Goal: Task Accomplishment & Management: Complete application form

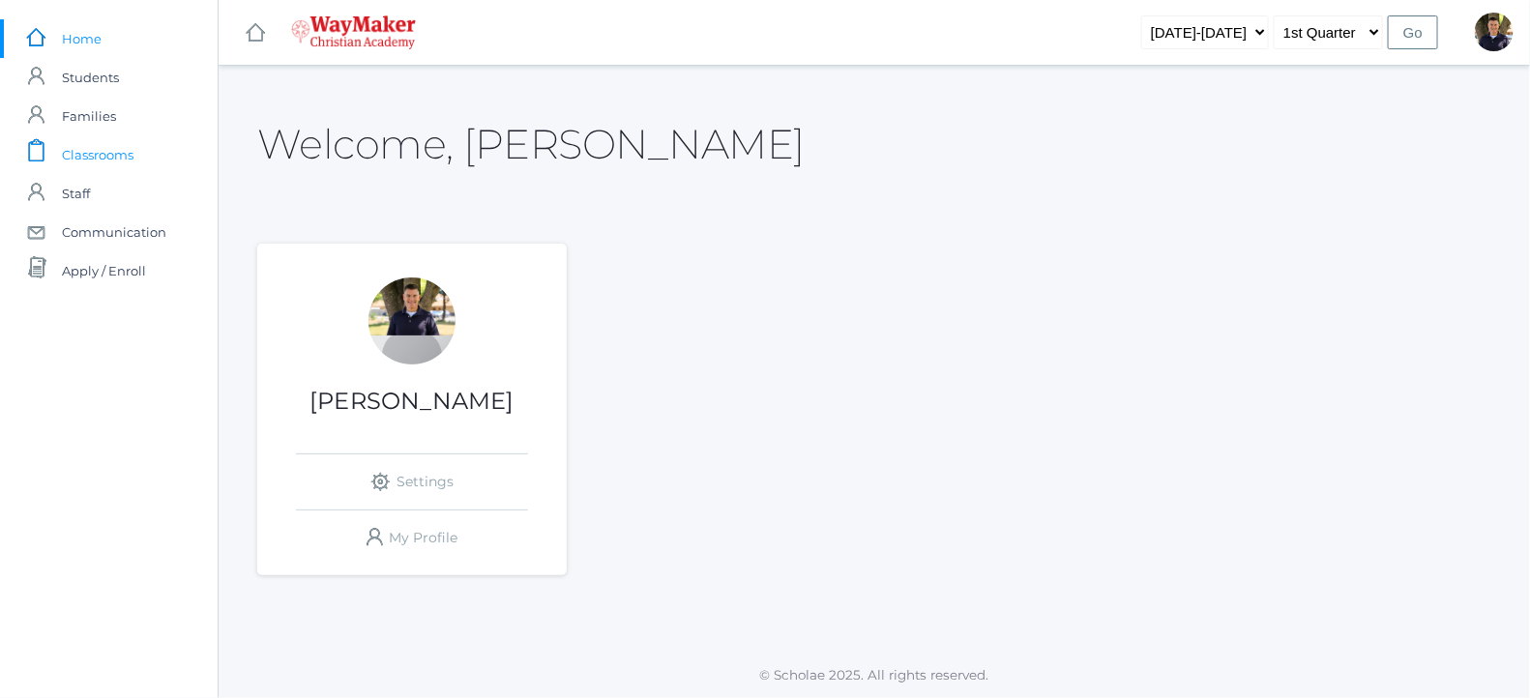
click at [71, 153] on span "Classrooms" at bounding box center [98, 154] width 72 height 39
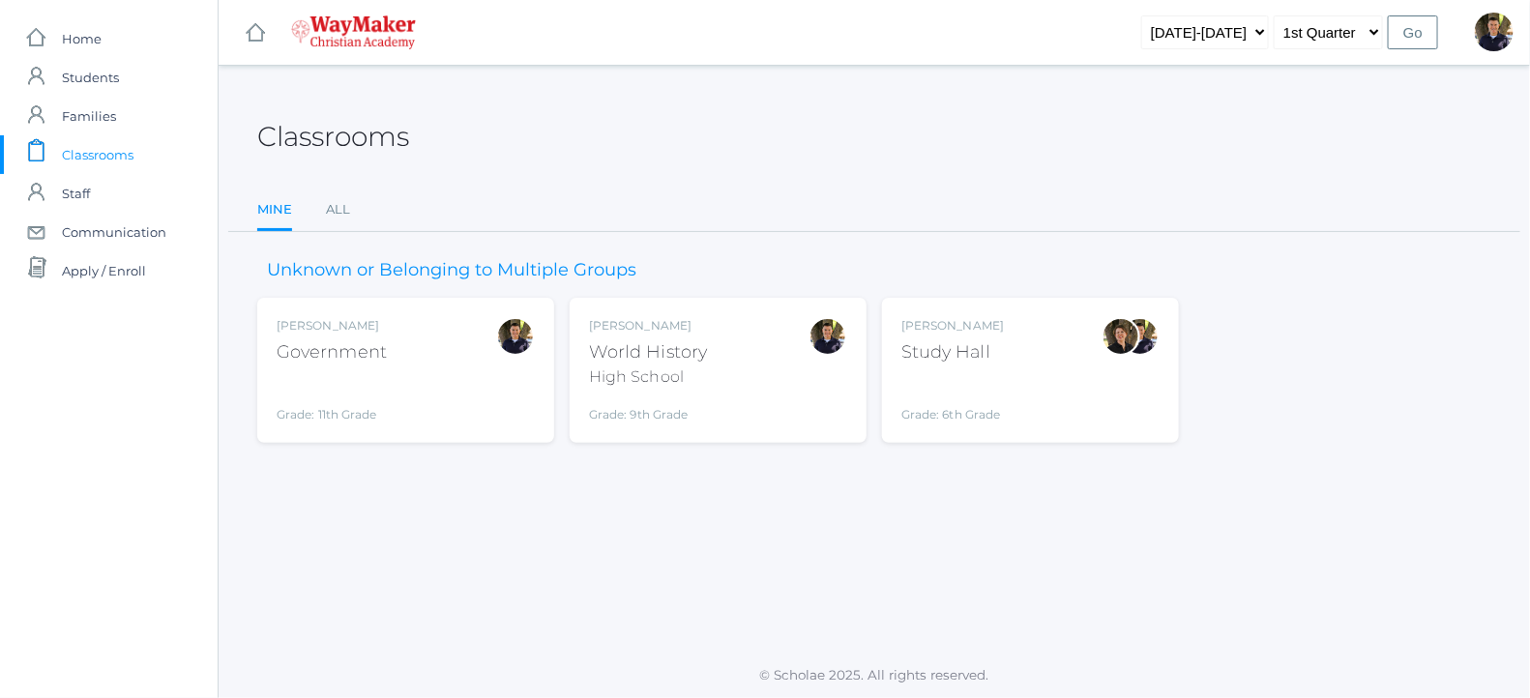
click at [633, 346] on div "World History" at bounding box center [648, 352] width 118 height 26
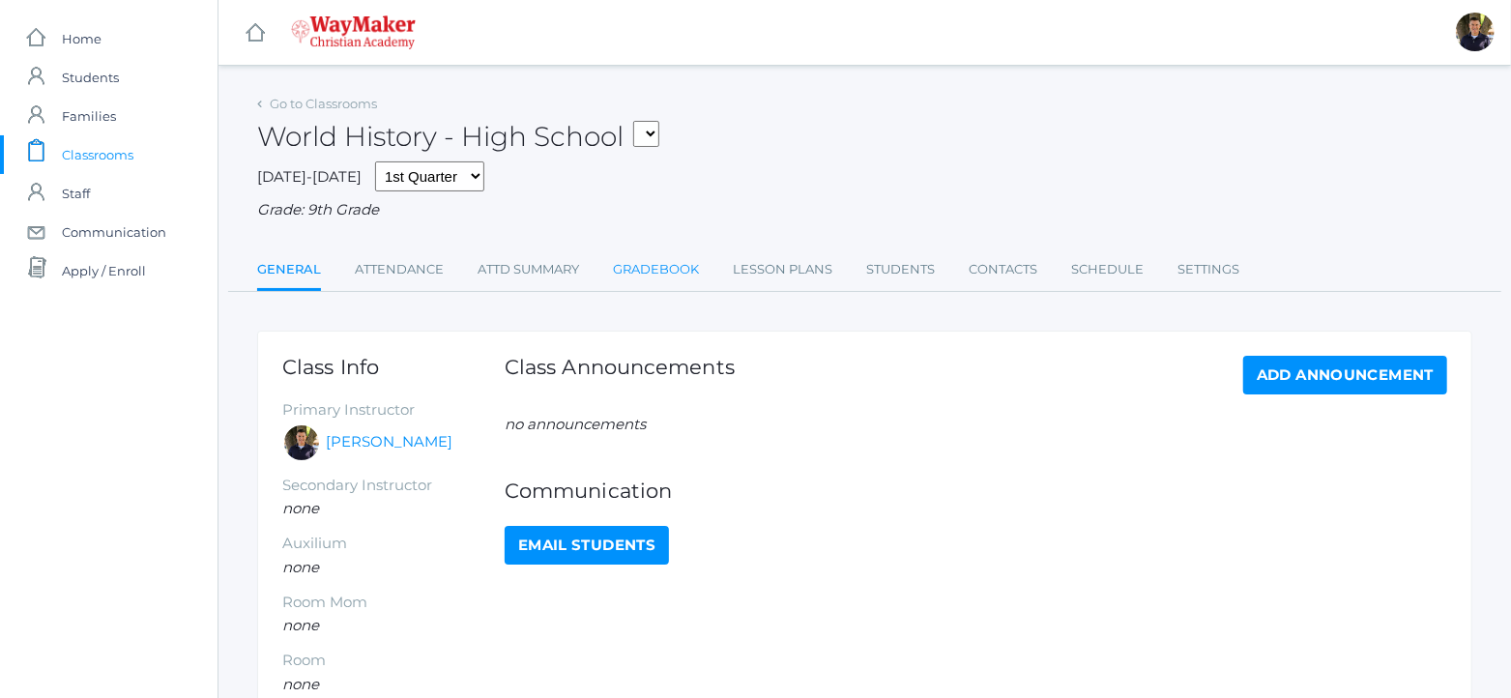
click at [648, 269] on link "Gradebook" at bounding box center [656, 269] width 86 height 39
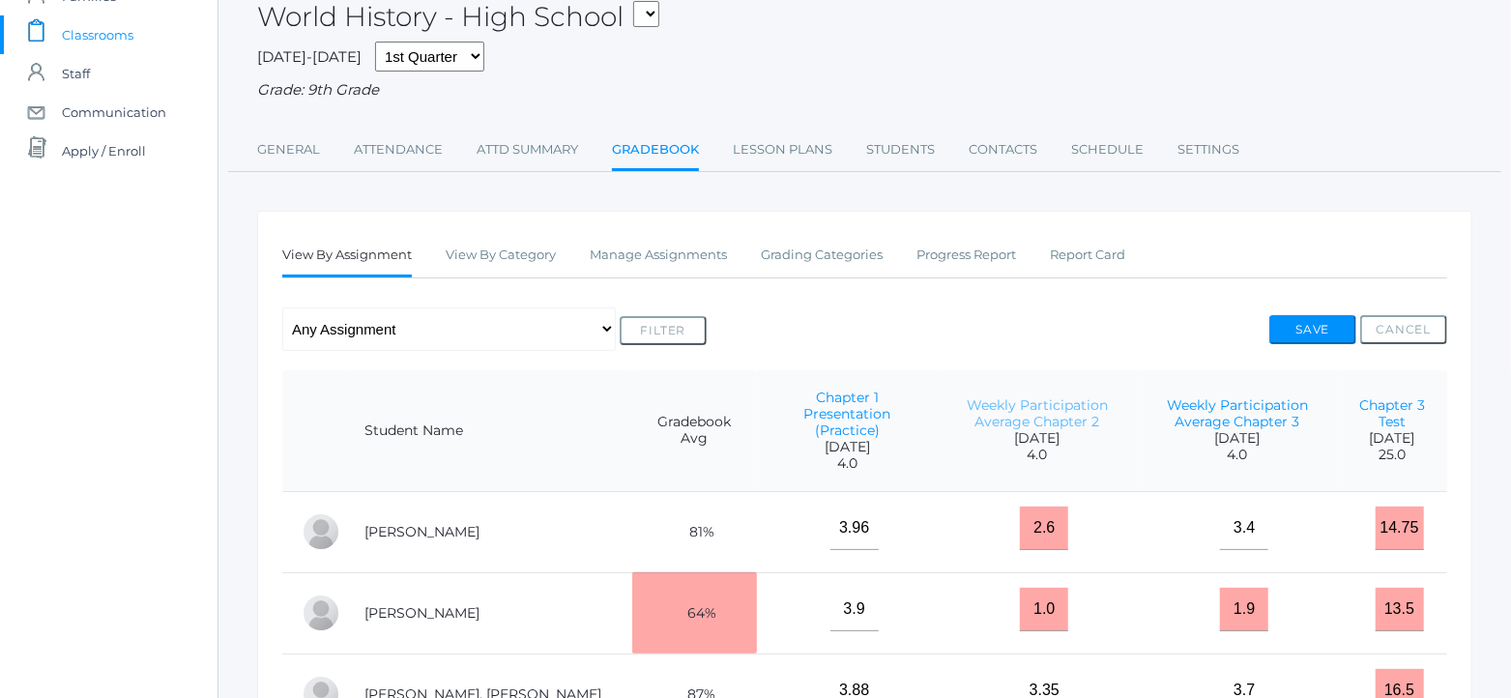
click at [982, 414] on link "Weekly Participation Average Chapter 2" at bounding box center [1037, 413] width 141 height 34
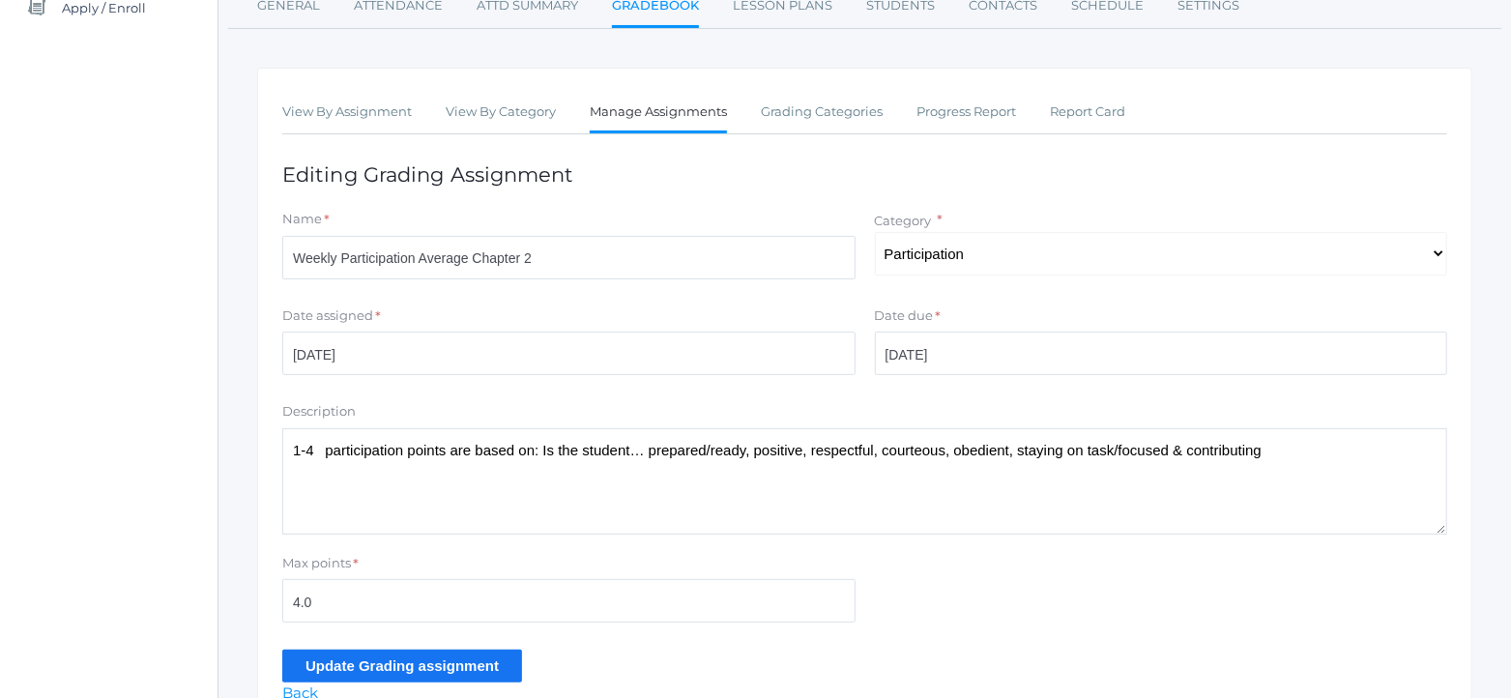
scroll to position [363, 0]
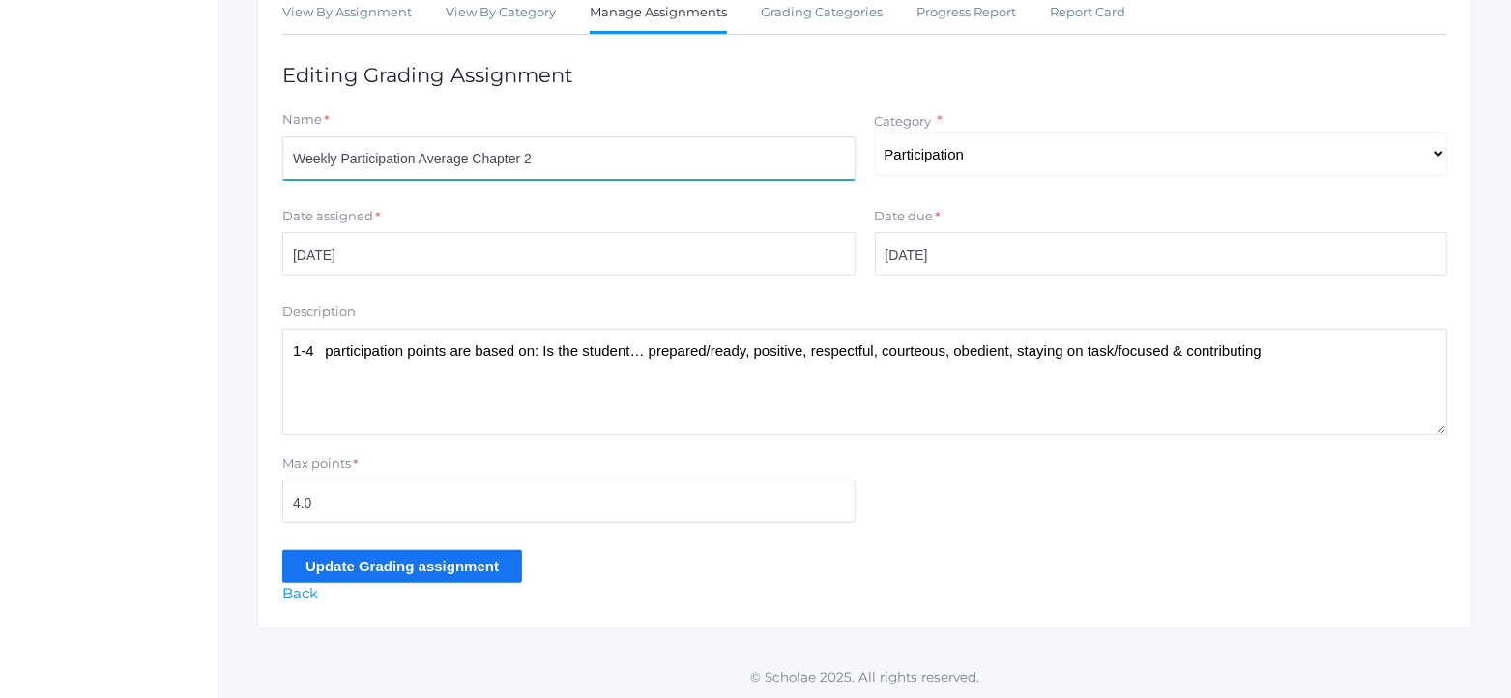
drag, startPoint x: 641, startPoint y: 170, endPoint x: 254, endPoint y: 146, distance: 387.6
click at [254, 146] on div "Go to Classrooms World History - High School 2025-2026 1st Quarter 2nd Quarter …" at bounding box center [865, 178] width 1293 height 902
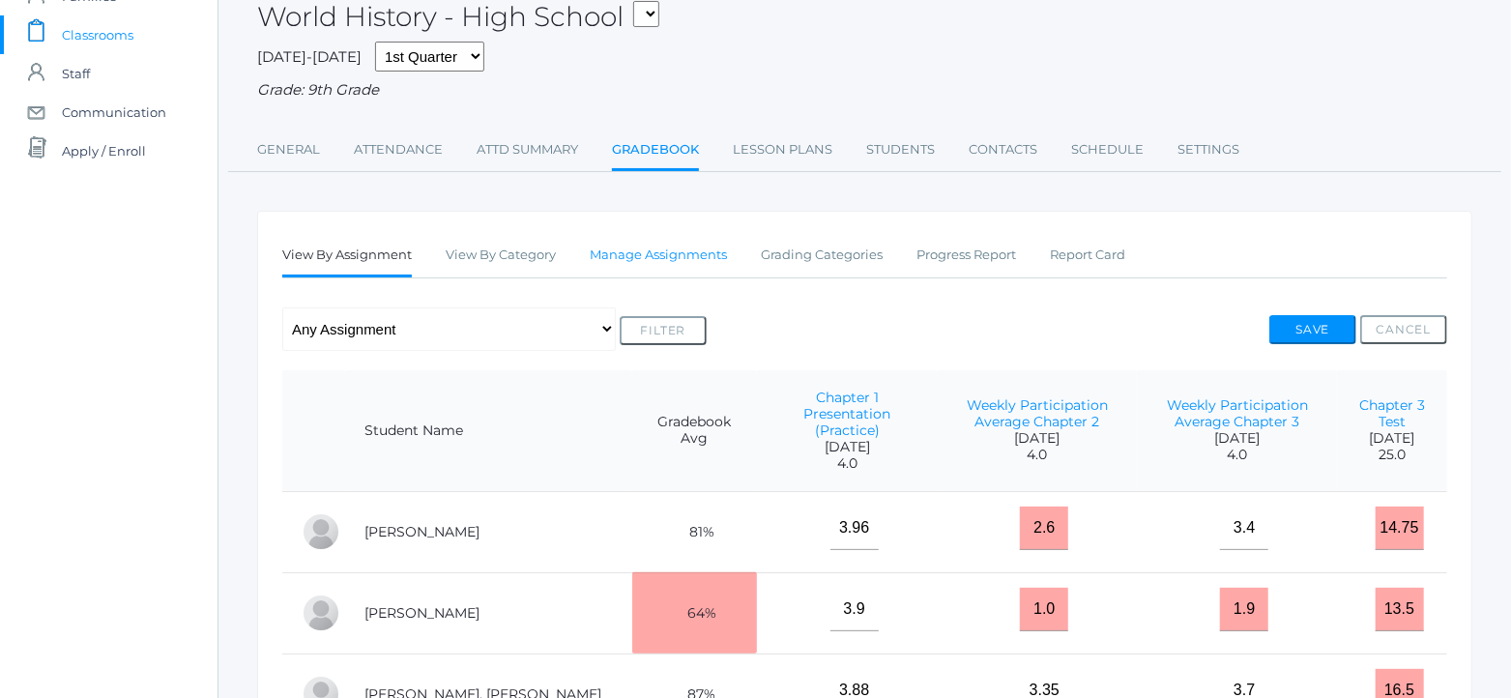
click at [682, 261] on link "Manage Assignments" at bounding box center [658, 255] width 137 height 39
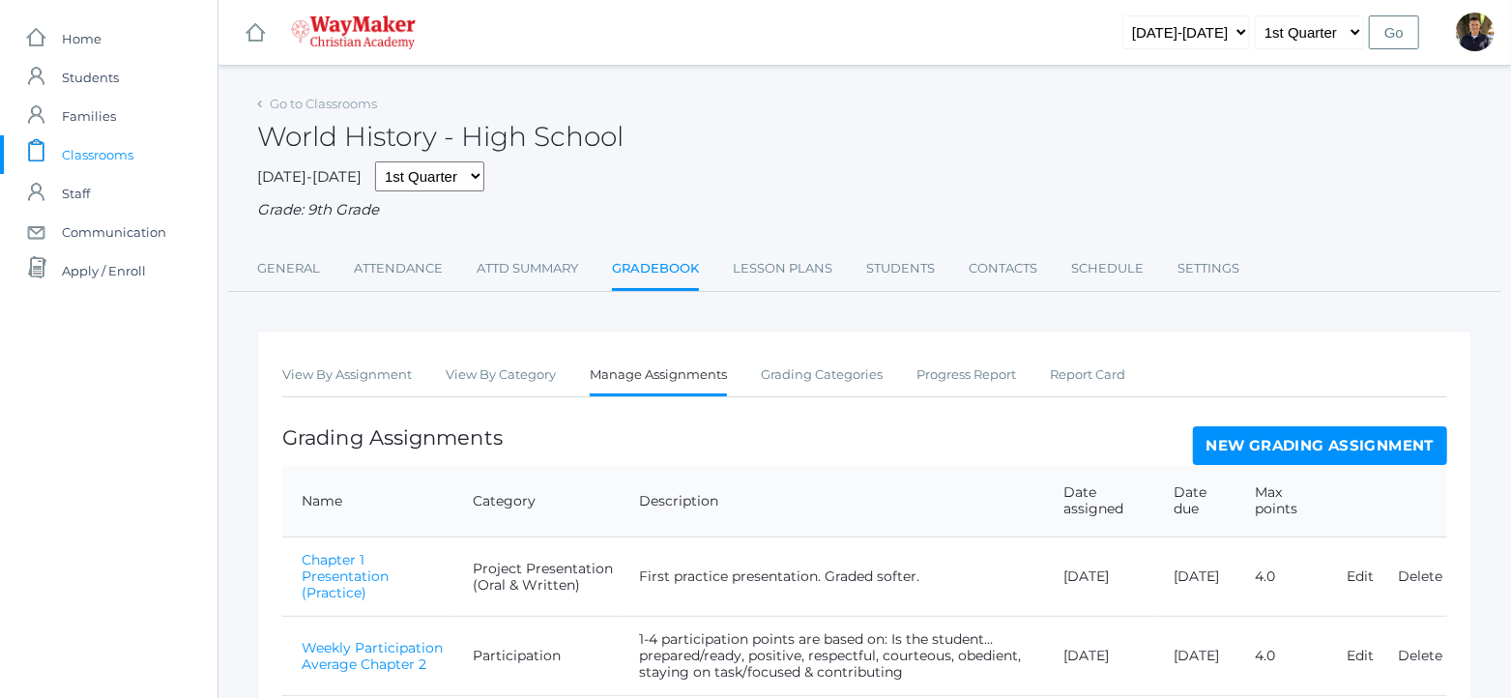
click at [1290, 433] on link "New Grading Assignment" at bounding box center [1320, 445] width 254 height 39
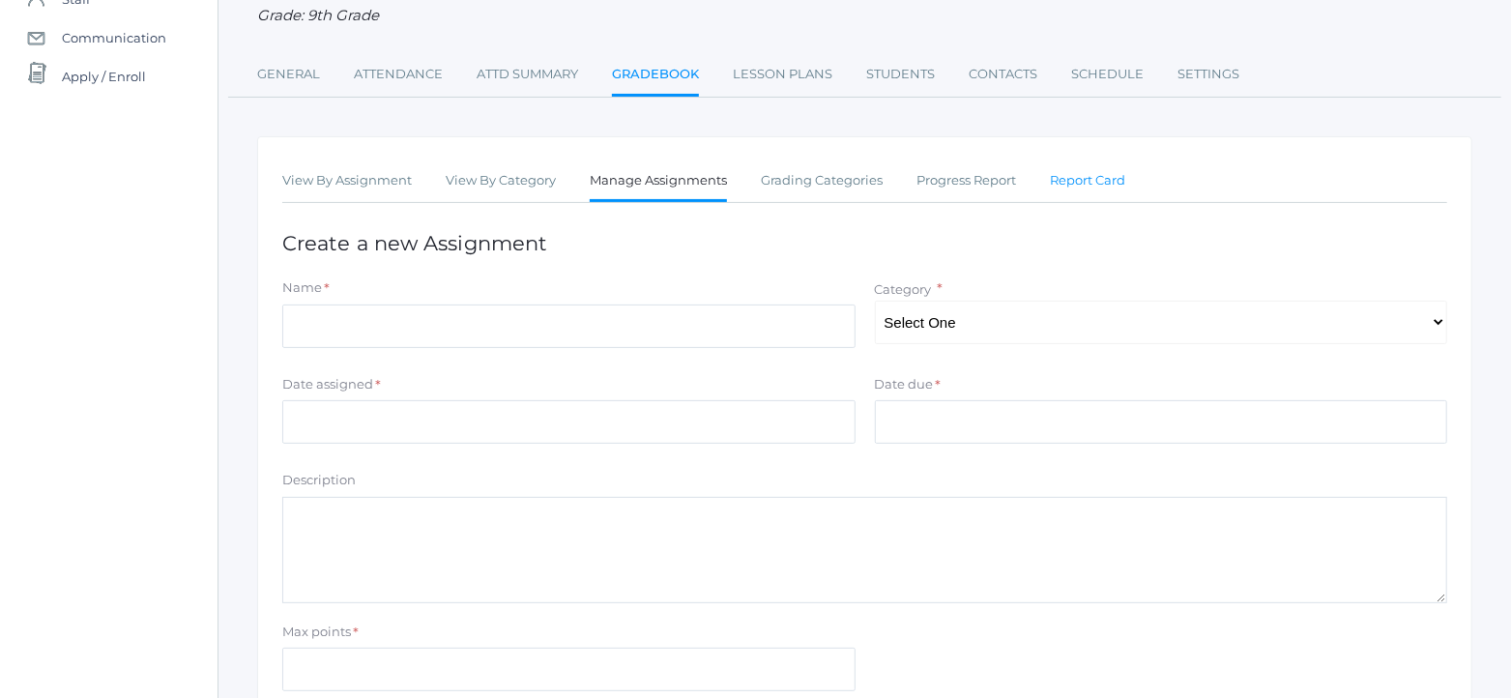
scroll to position [363, 0]
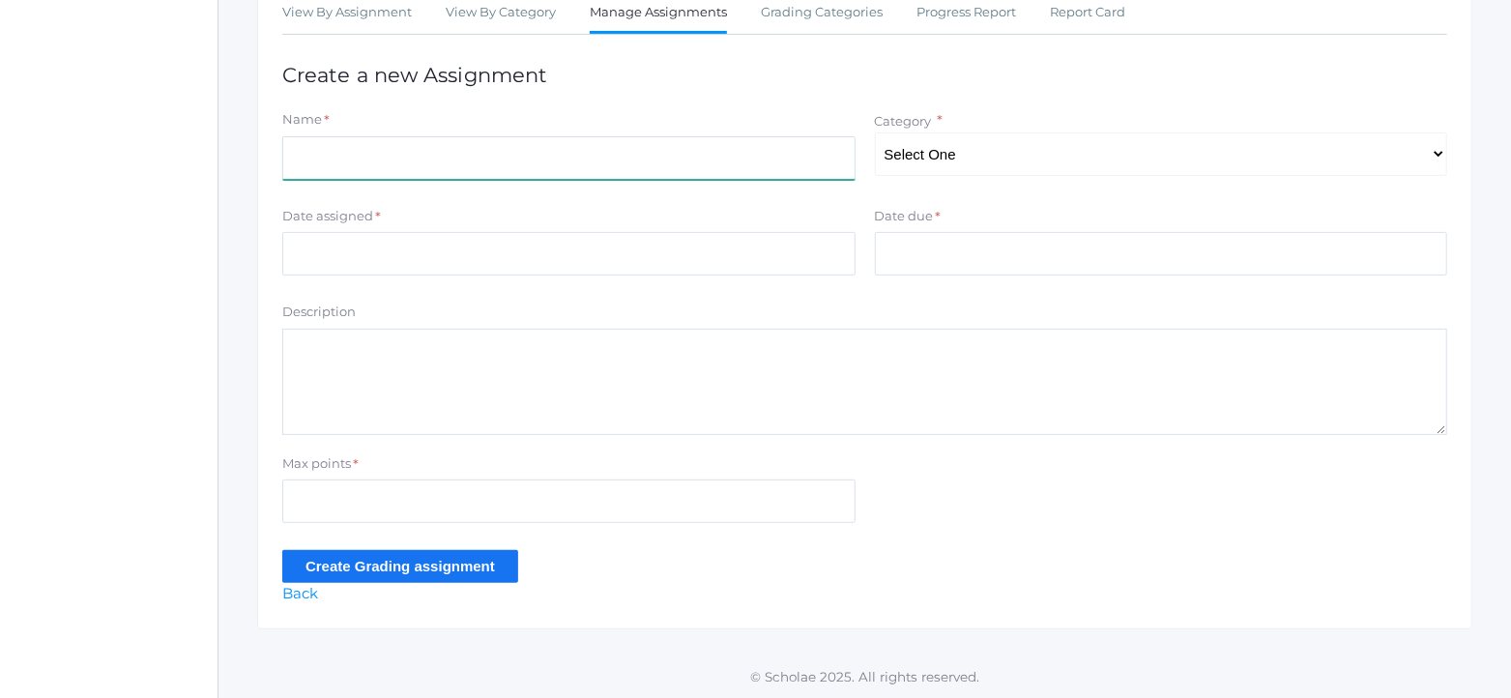
paste input "Weekly Participation Average Chapter 2"
type input "Weekly Participation Average Chapter 4"
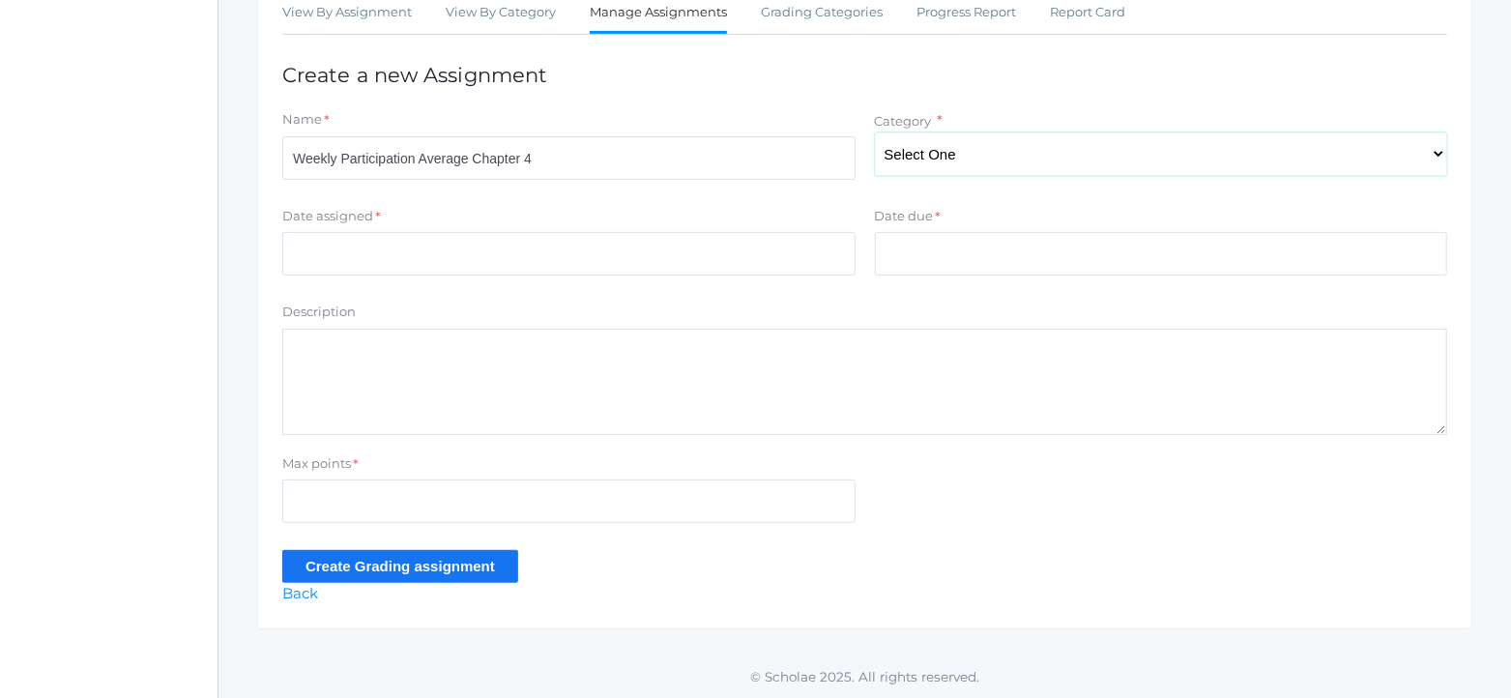
click at [1439, 152] on select "Select One Participation Project Presentation (Oral & Written) Quizzes & Tests" at bounding box center [1161, 154] width 573 height 44
select select "1155"
click at [875, 132] on select "Select One Participation Project Presentation (Oral & Written) Quizzes & Tests" at bounding box center [1161, 154] width 573 height 44
click at [733, 249] on input "Date assigned" at bounding box center [568, 254] width 573 height 44
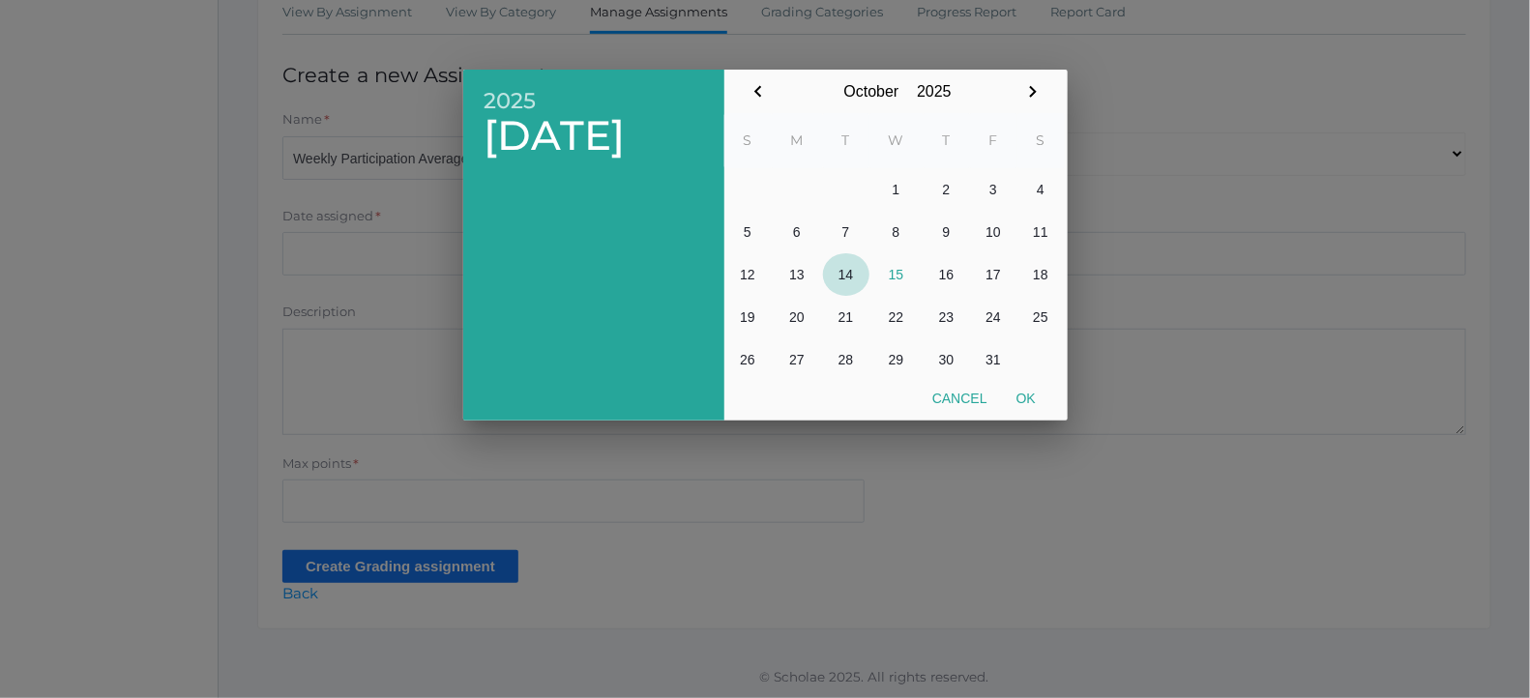
click at [851, 282] on button "14" at bounding box center [846, 274] width 46 height 43
click at [1026, 398] on button "Ok" at bounding box center [1026, 398] width 48 height 35
type input "2025-10-14"
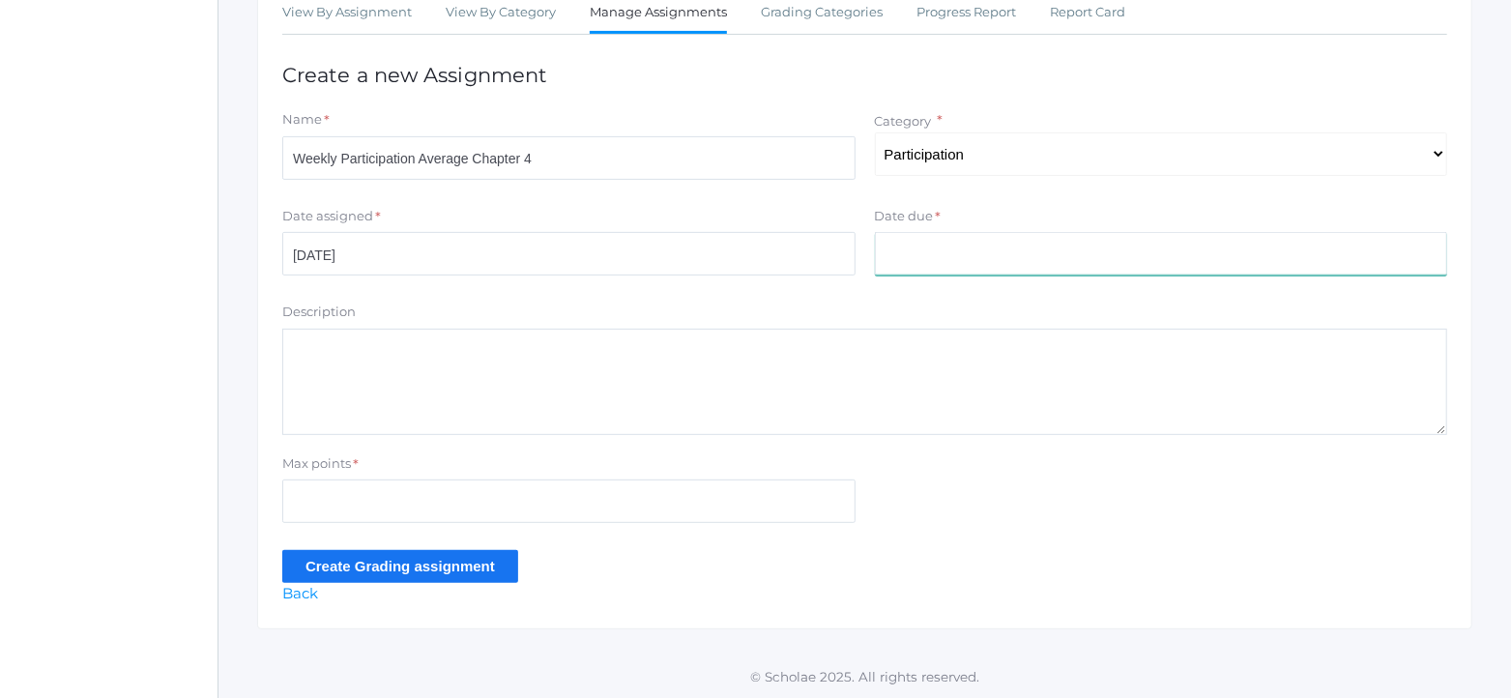
click at [967, 255] on input "Date due" at bounding box center [1161, 254] width 573 height 44
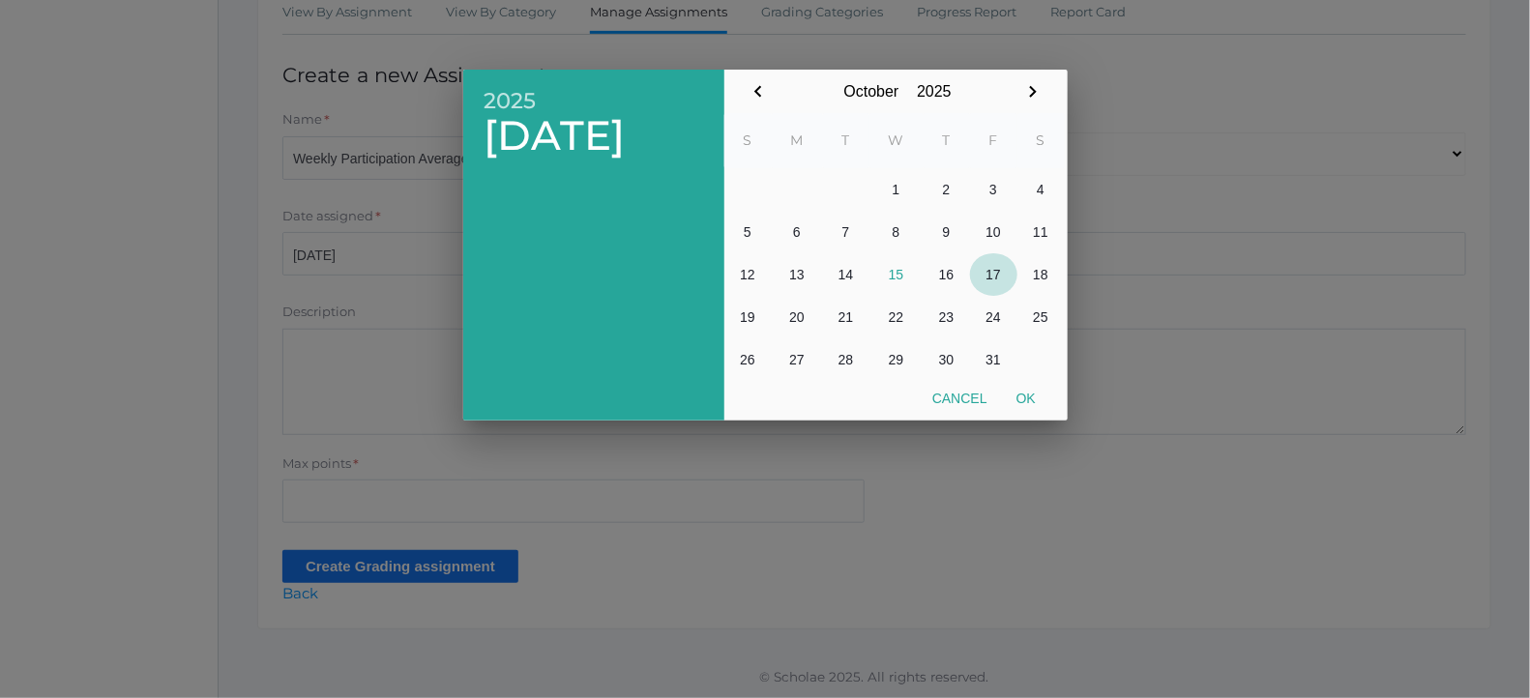
click at [994, 279] on button "17" at bounding box center [993, 274] width 47 height 43
click at [1025, 400] on button "Ok" at bounding box center [1026, 398] width 48 height 35
type input "2025-10-17"
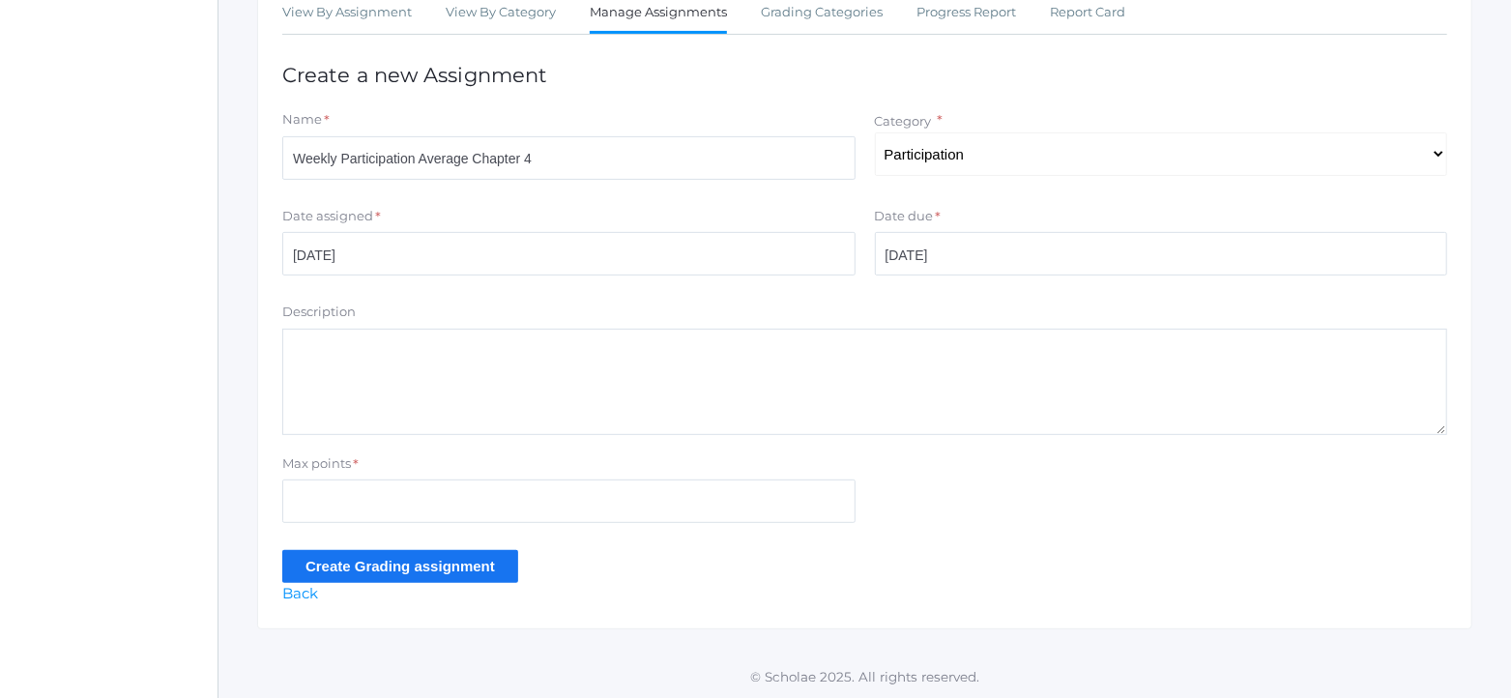
click at [660, 363] on textarea "Description" at bounding box center [864, 382] width 1165 height 106
click at [548, 495] on input "Max points" at bounding box center [568, 502] width 573 height 44
type input "4"
click at [440, 568] on input "Create Grading assignment" at bounding box center [400, 566] width 236 height 32
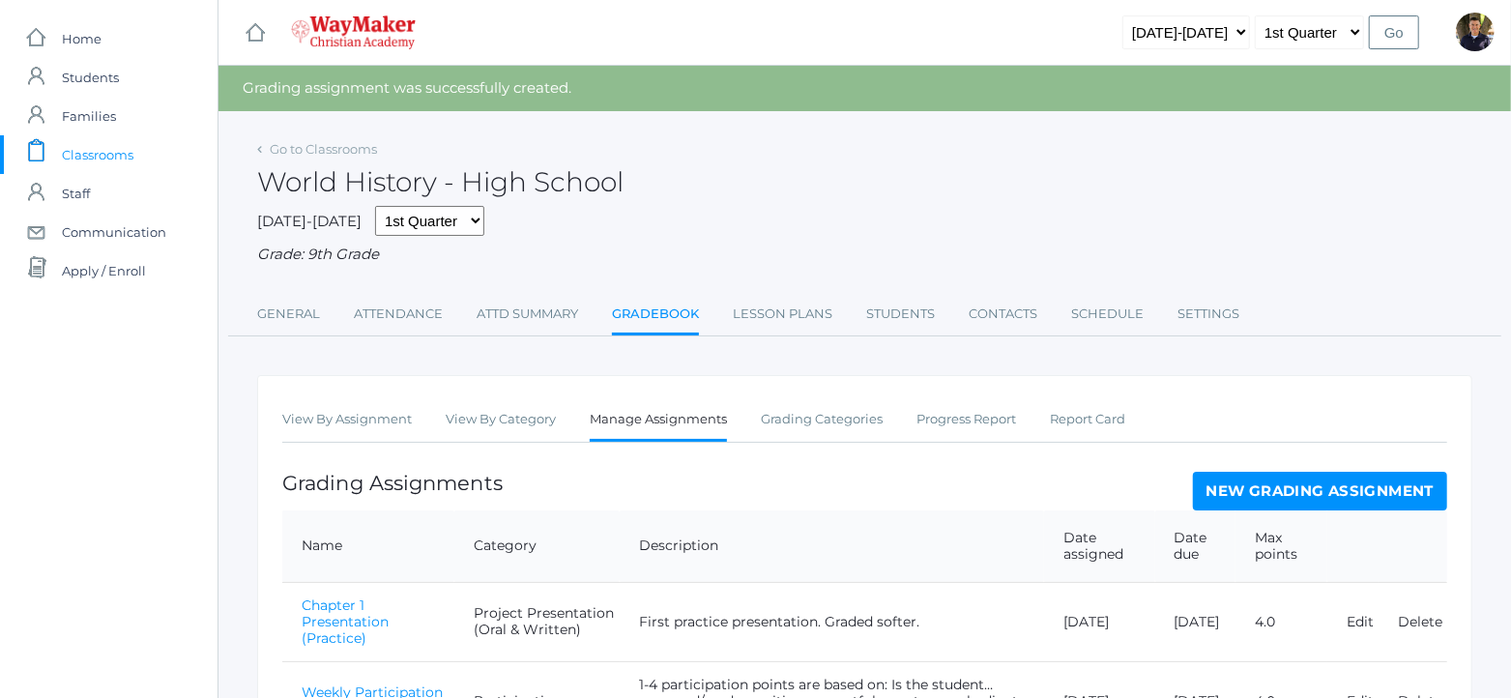
click at [671, 330] on link "Gradebook" at bounding box center [655, 316] width 87 height 42
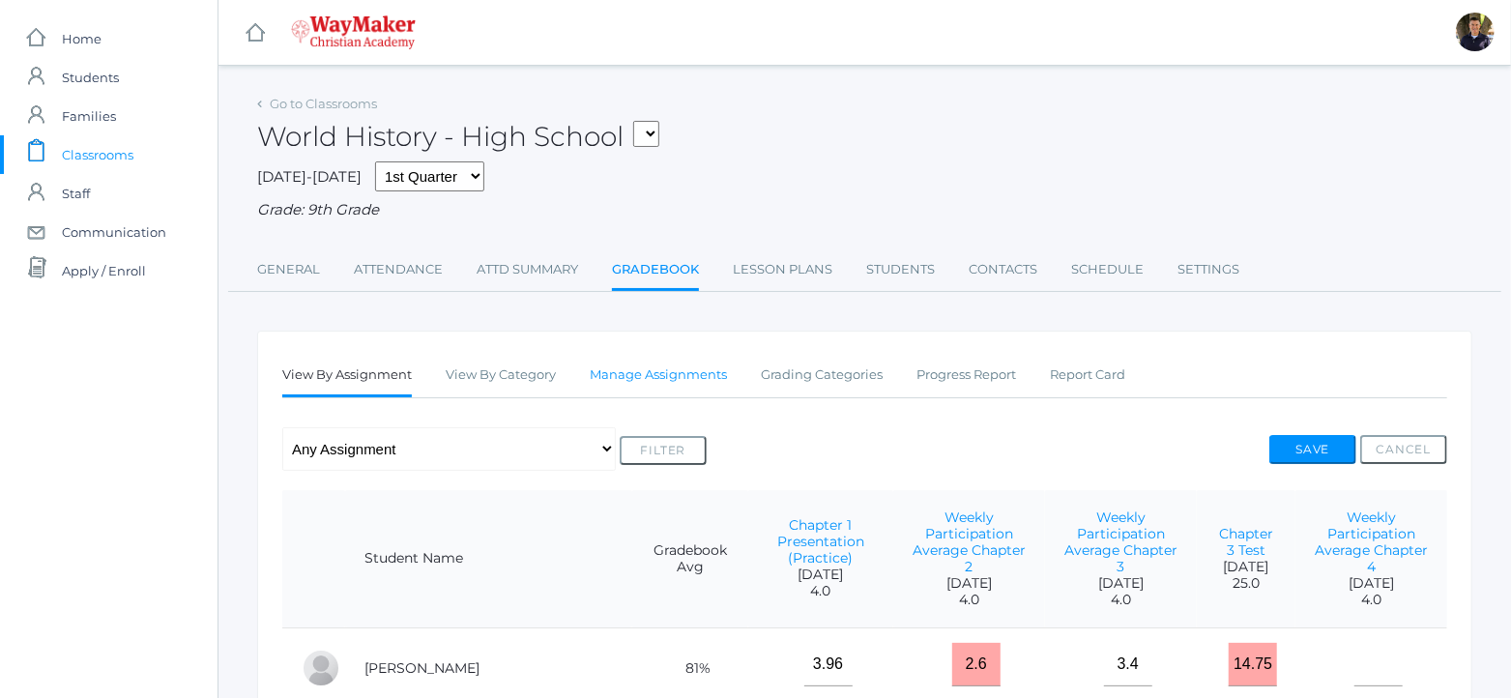
click at [627, 362] on link "Manage Assignments" at bounding box center [658, 375] width 137 height 39
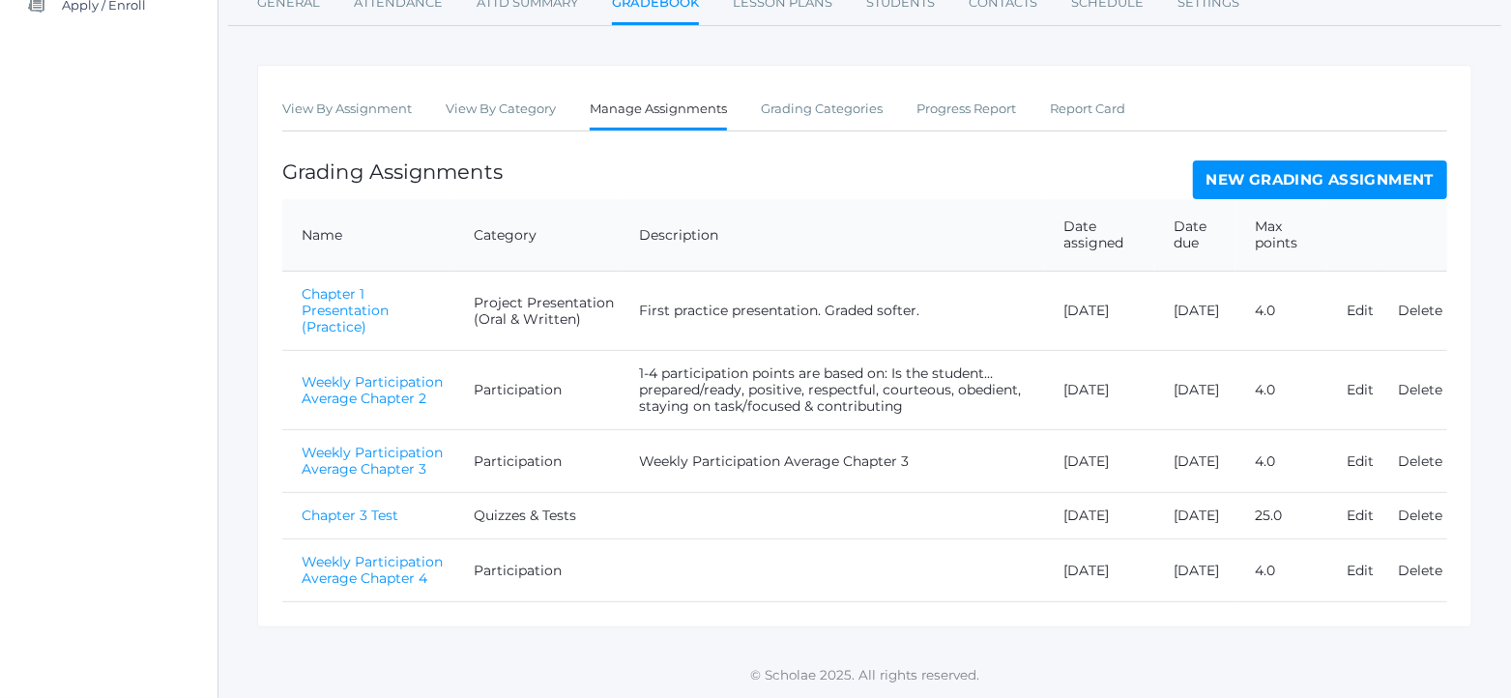
scroll to position [280, 0]
click at [1311, 161] on link "New Grading Assignment" at bounding box center [1320, 180] width 254 height 39
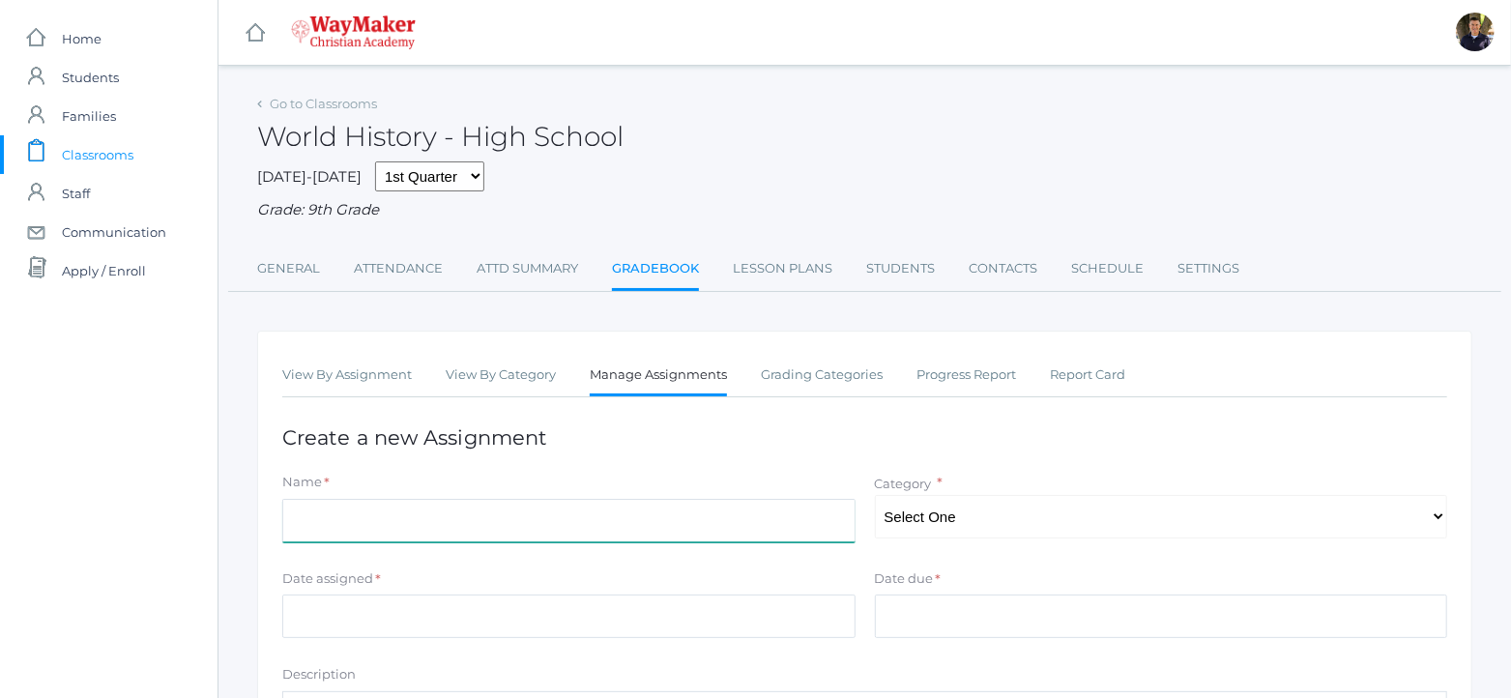
click at [780, 521] on input "Name" at bounding box center [568, 521] width 573 height 44
type input "Chapter 4 Test"
click at [1431, 519] on select "Select One Participation Project Presentation (Oral & Written) Quizzes & Tests" at bounding box center [1161, 517] width 573 height 44
select select "1157"
click at [875, 495] on select "Select One Participation Project Presentation (Oral & Written) Quizzes & Tests" at bounding box center [1161, 517] width 573 height 44
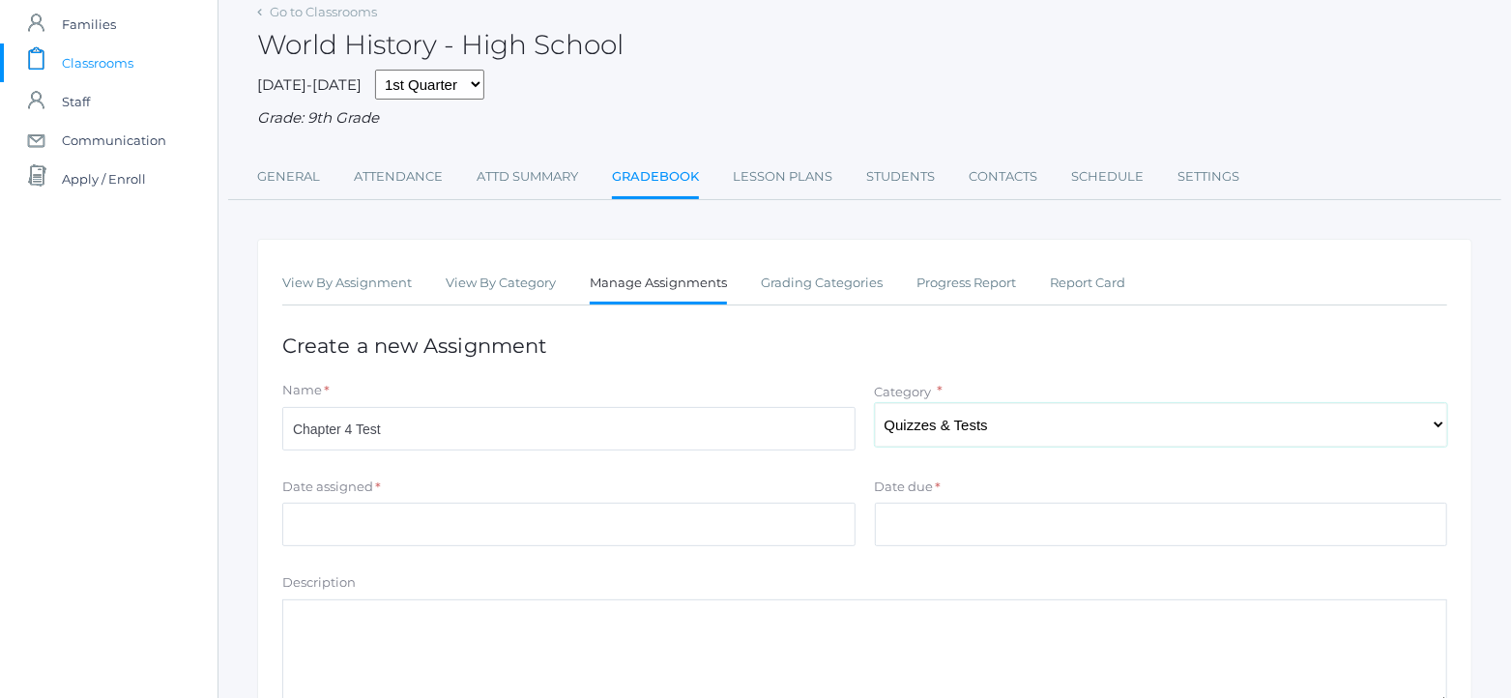
scroll to position [241, 0]
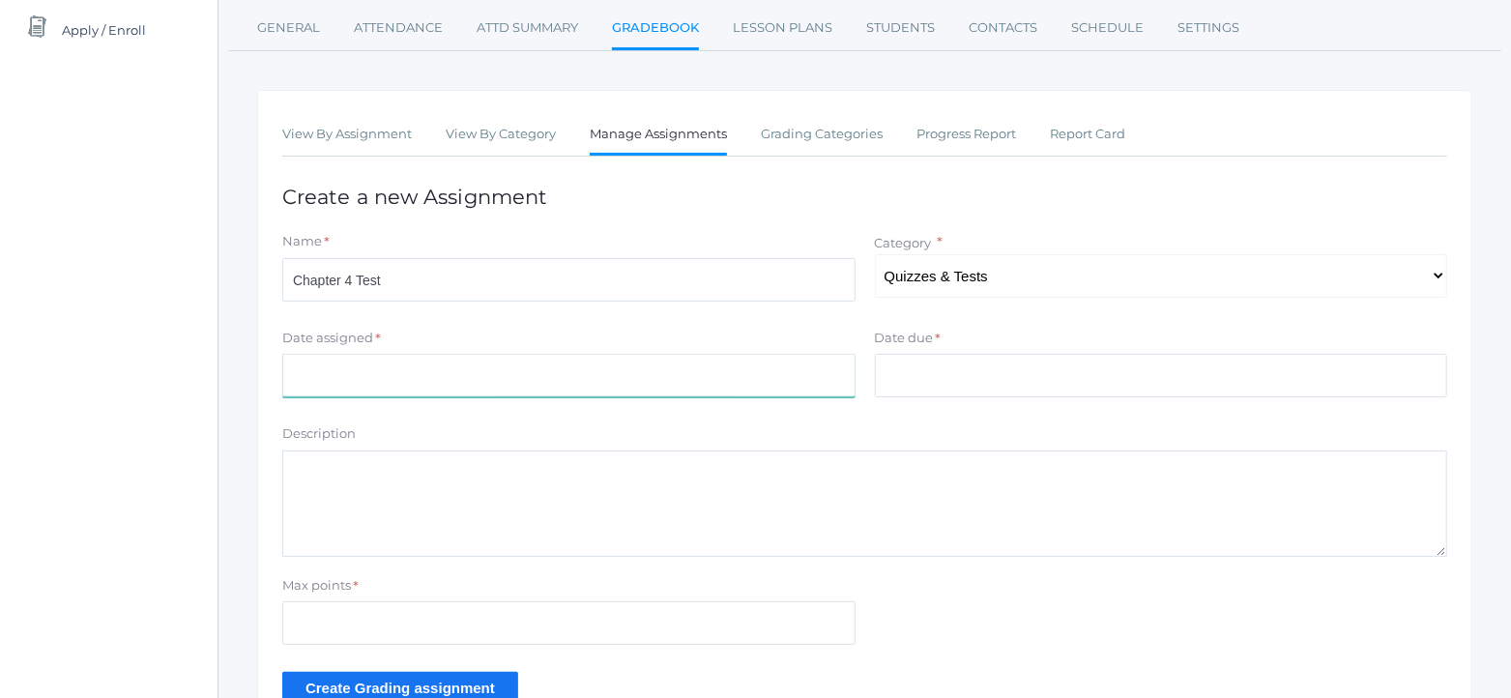
click at [613, 383] on input "Date assigned" at bounding box center [568, 376] width 573 height 44
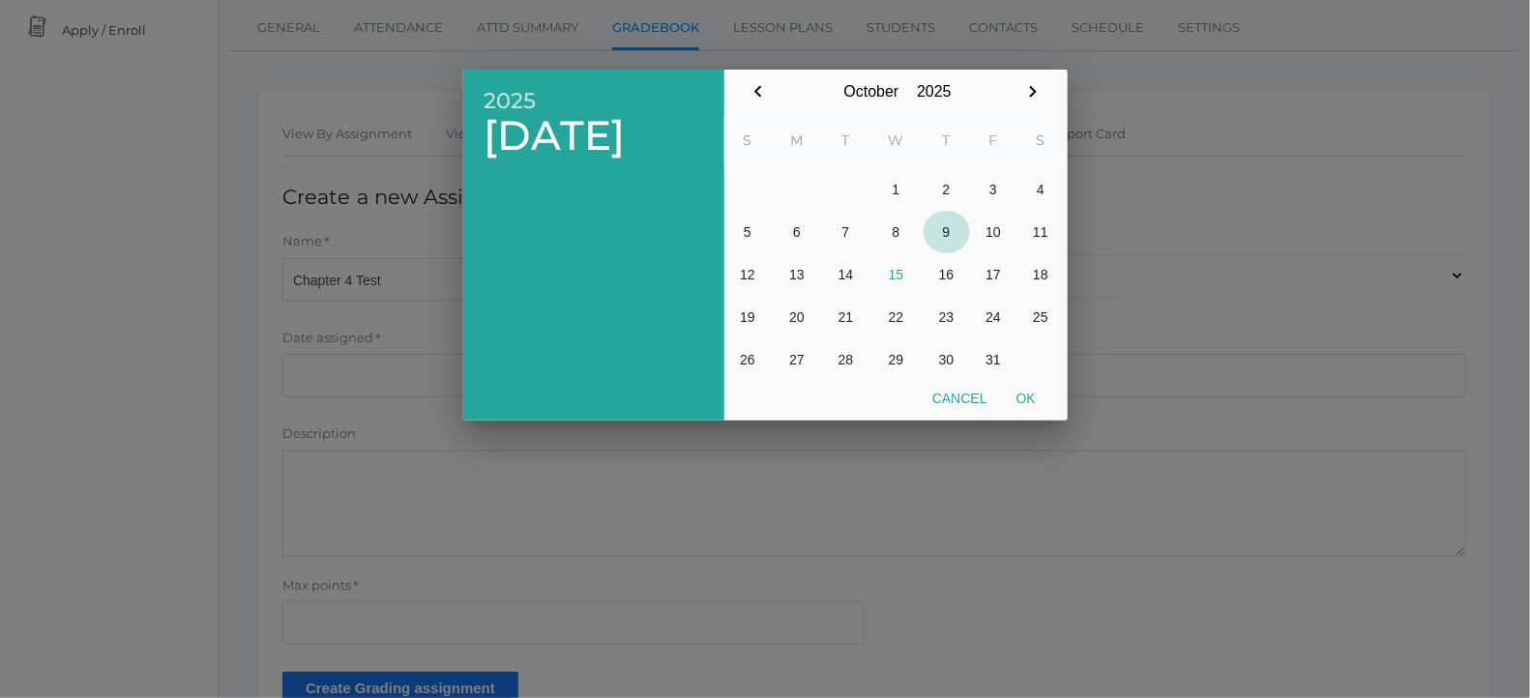
click at [946, 232] on button "9" at bounding box center [947, 232] width 46 height 43
click at [1030, 398] on button "Ok" at bounding box center [1026, 398] width 48 height 35
type input "2025-10-09"
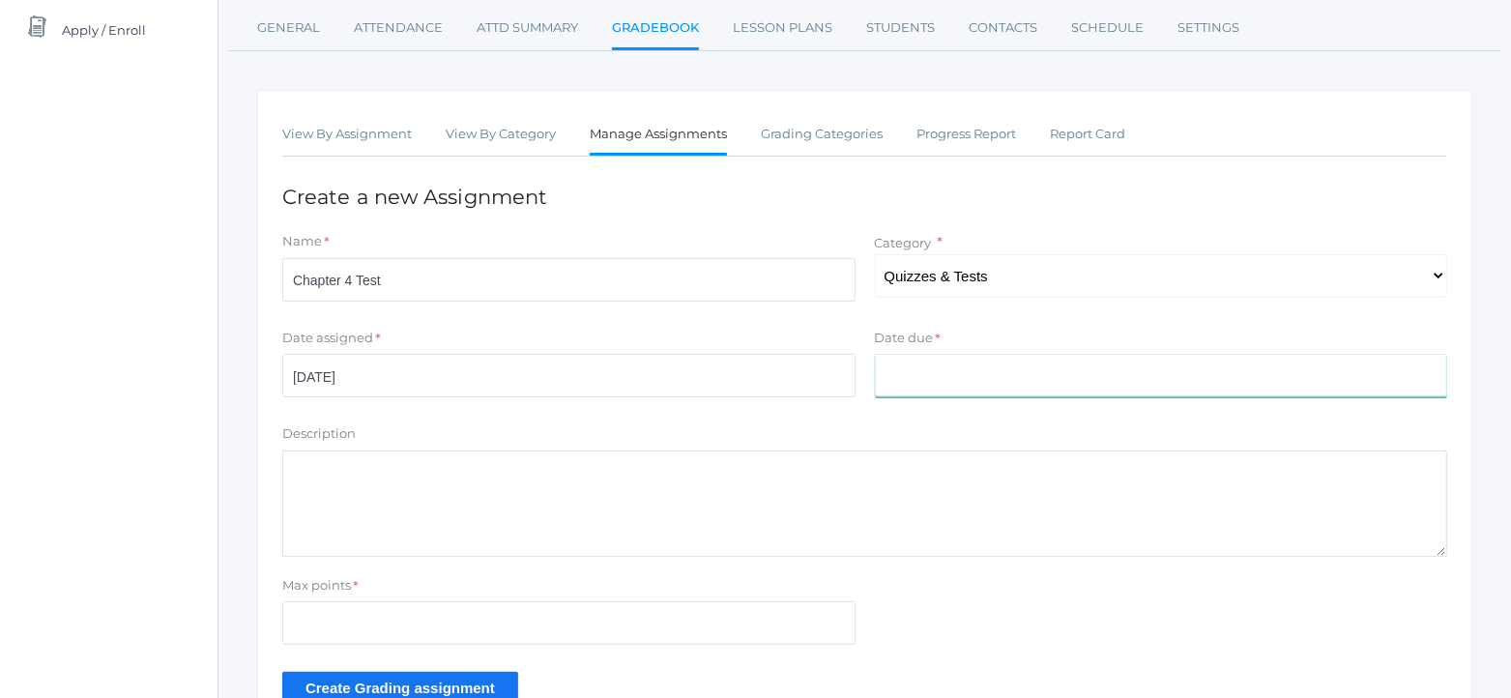
click at [999, 376] on input "Date due" at bounding box center [1161, 376] width 573 height 44
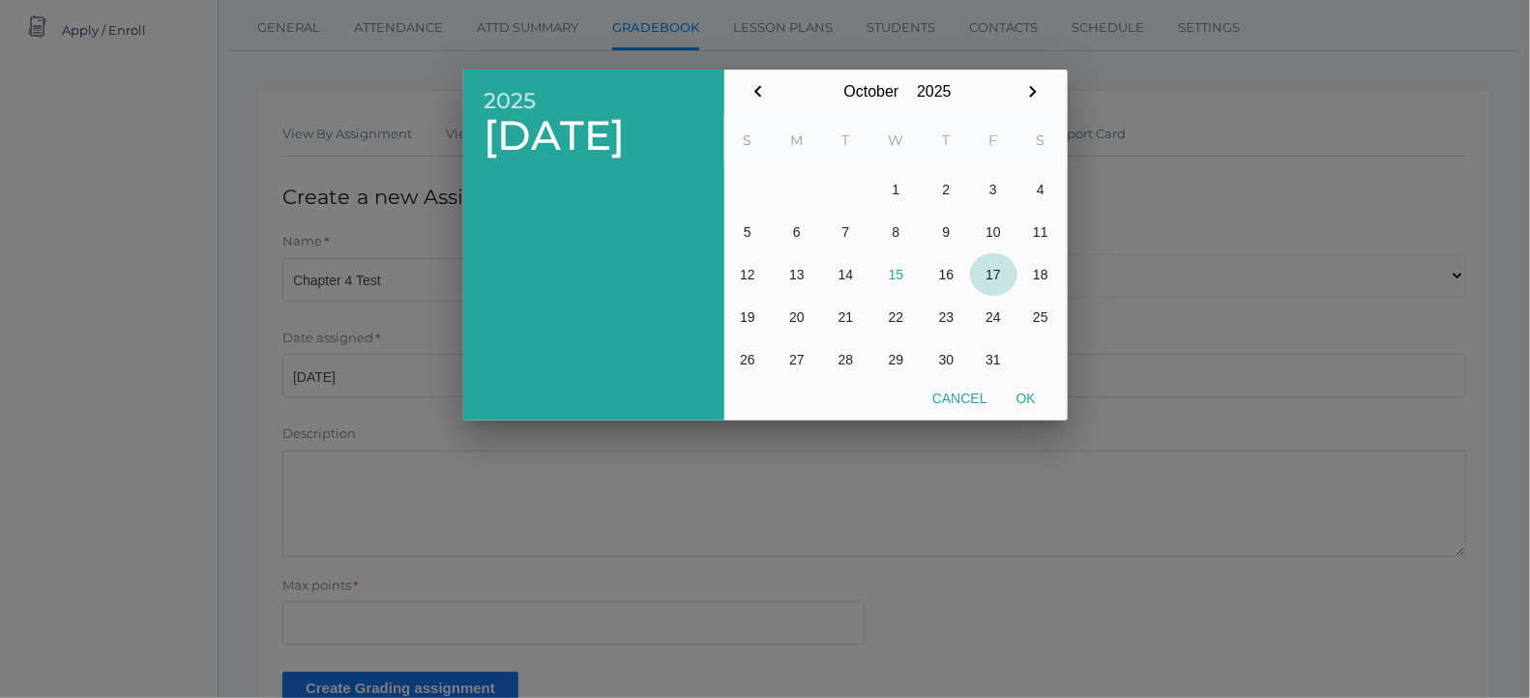
click at [995, 282] on button "17" at bounding box center [993, 274] width 47 height 43
click at [1025, 394] on button "Ok" at bounding box center [1026, 398] width 48 height 35
type input "2025-10-17"
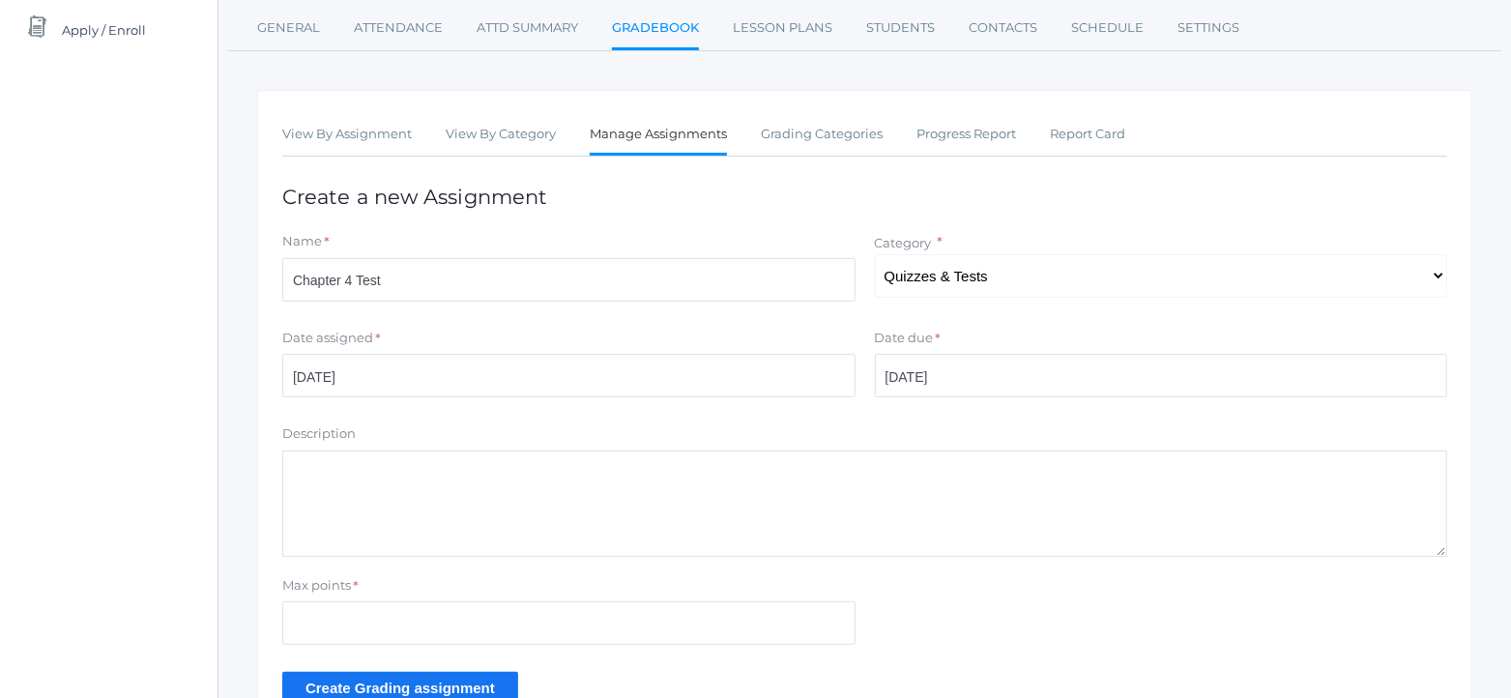
scroll to position [363, 0]
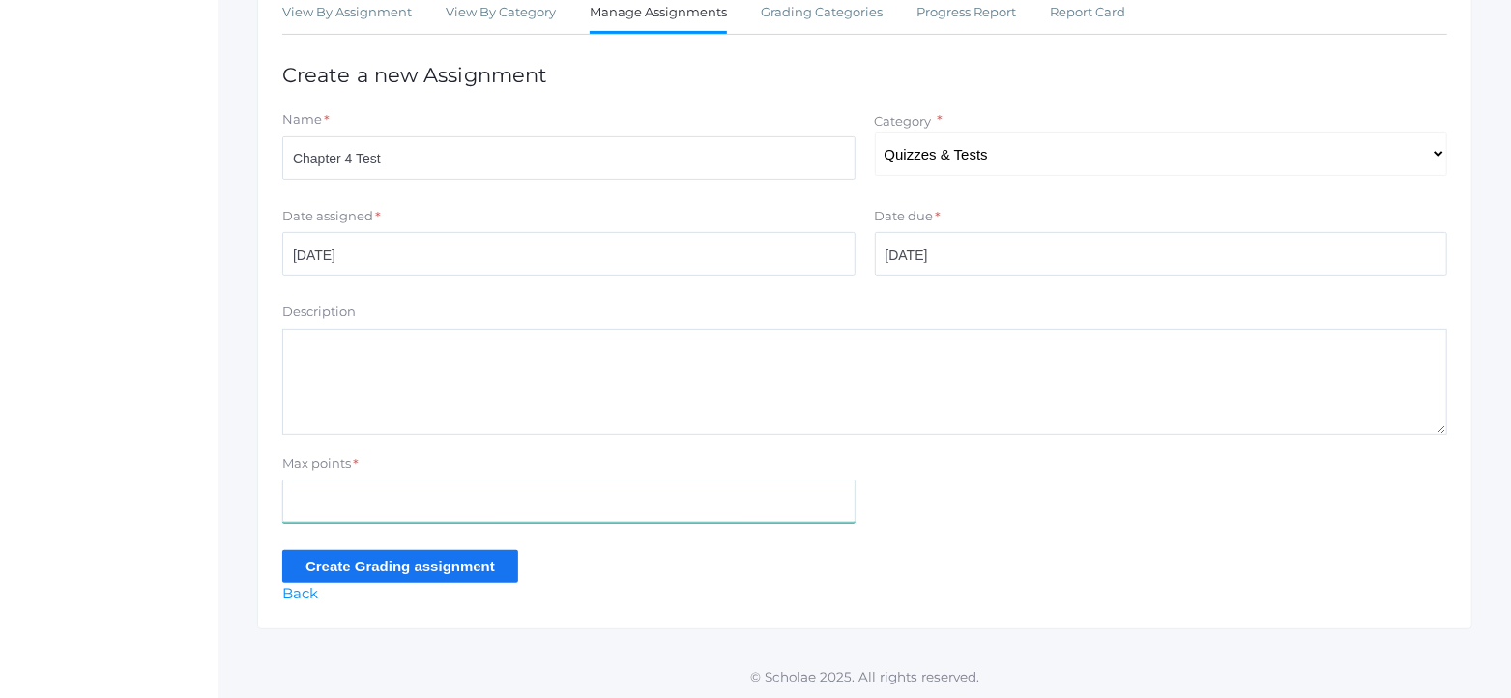
click at [705, 505] on input "Max points" at bounding box center [568, 502] width 573 height 44
type input "10"
click at [450, 573] on input "Create Grading assignment" at bounding box center [400, 566] width 236 height 32
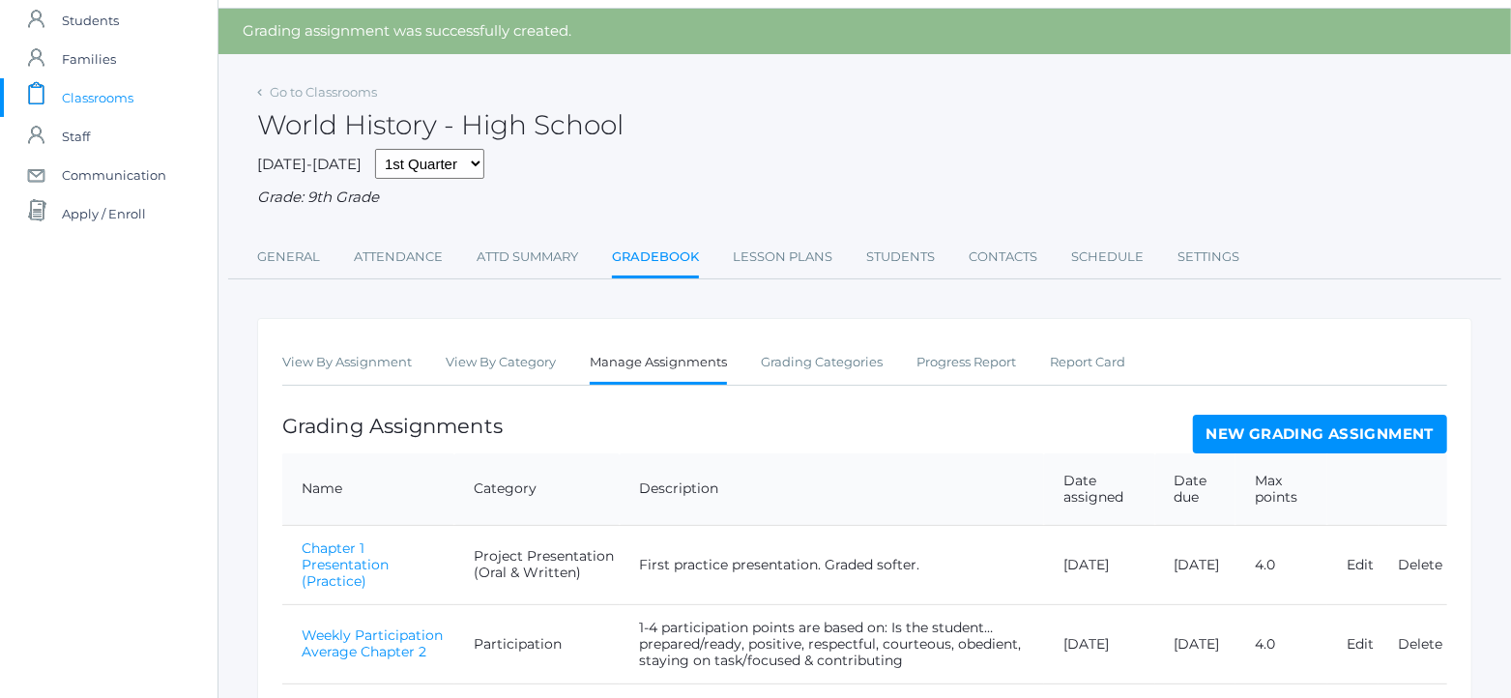
scroll to position [25, 0]
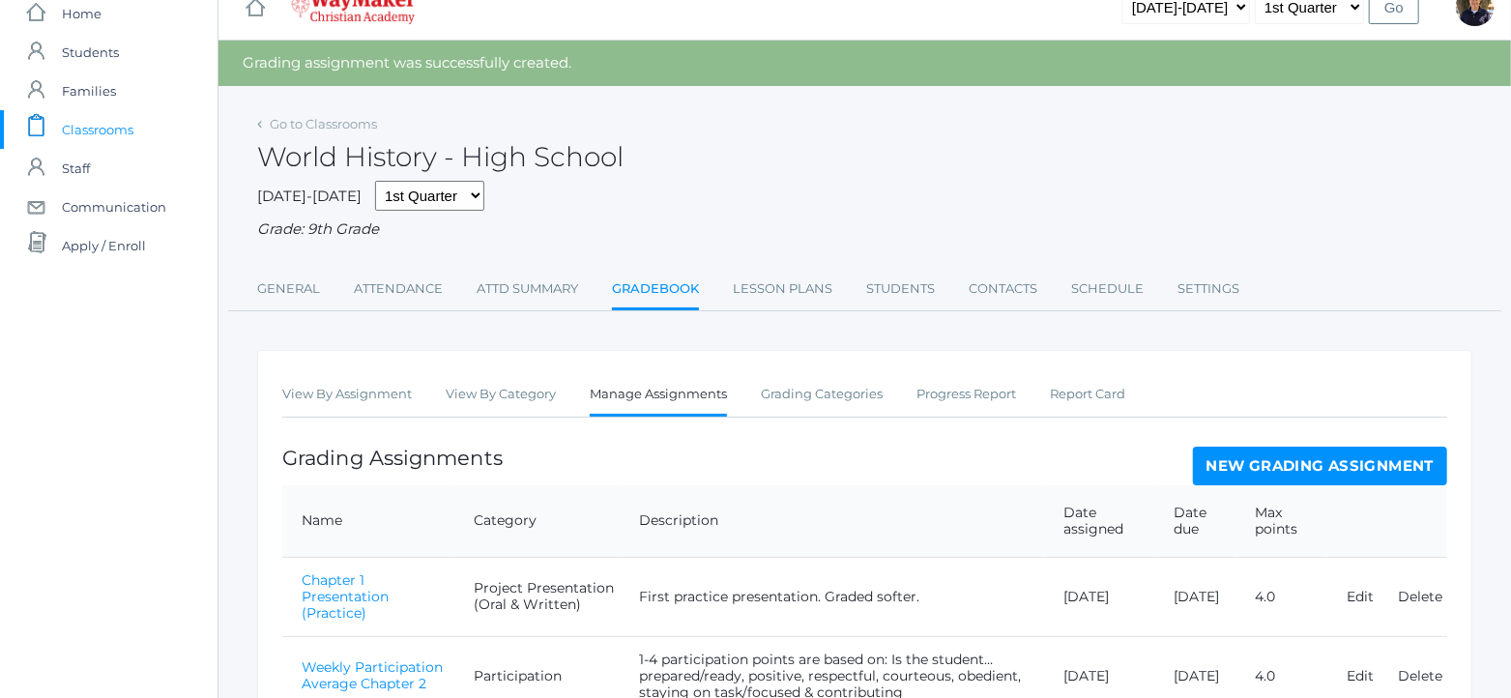
click at [632, 287] on link "Gradebook" at bounding box center [655, 291] width 87 height 42
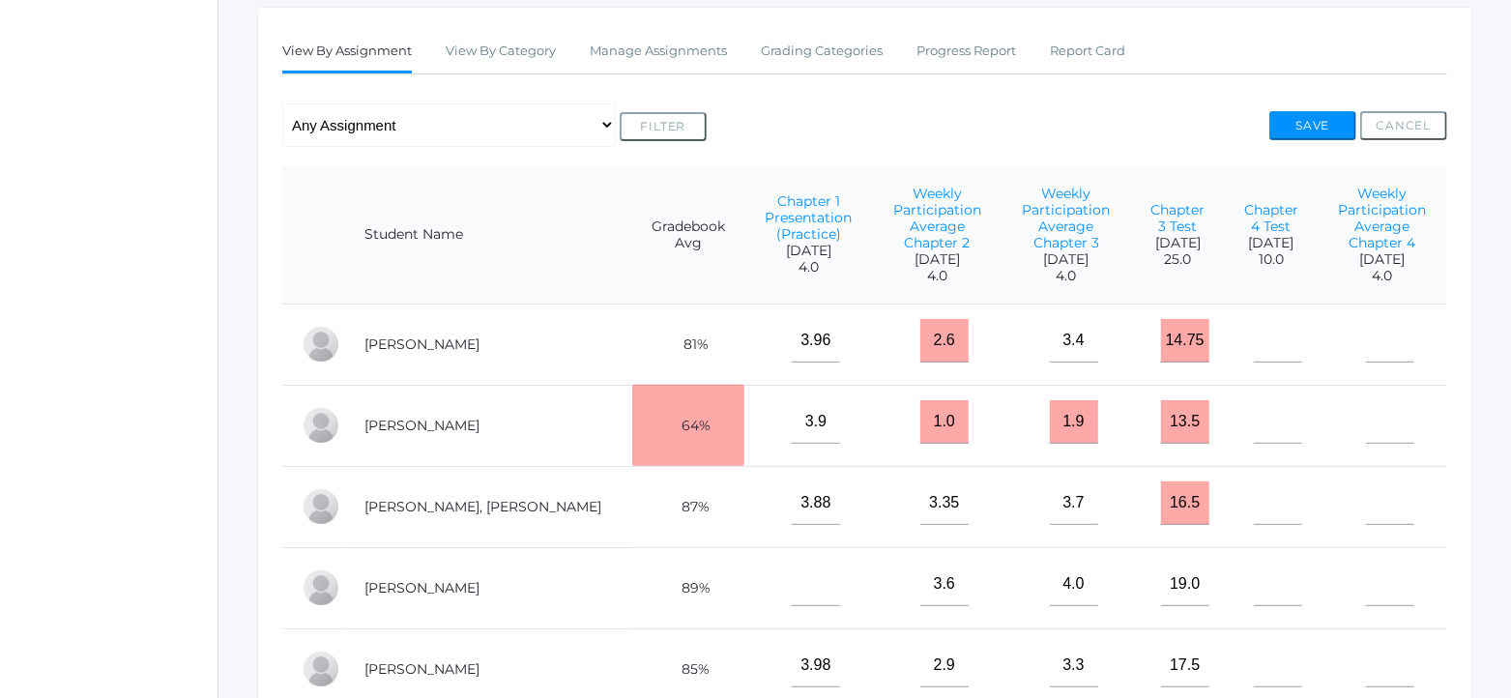
scroll to position [363, 0]
